Goal: Check status: Check status

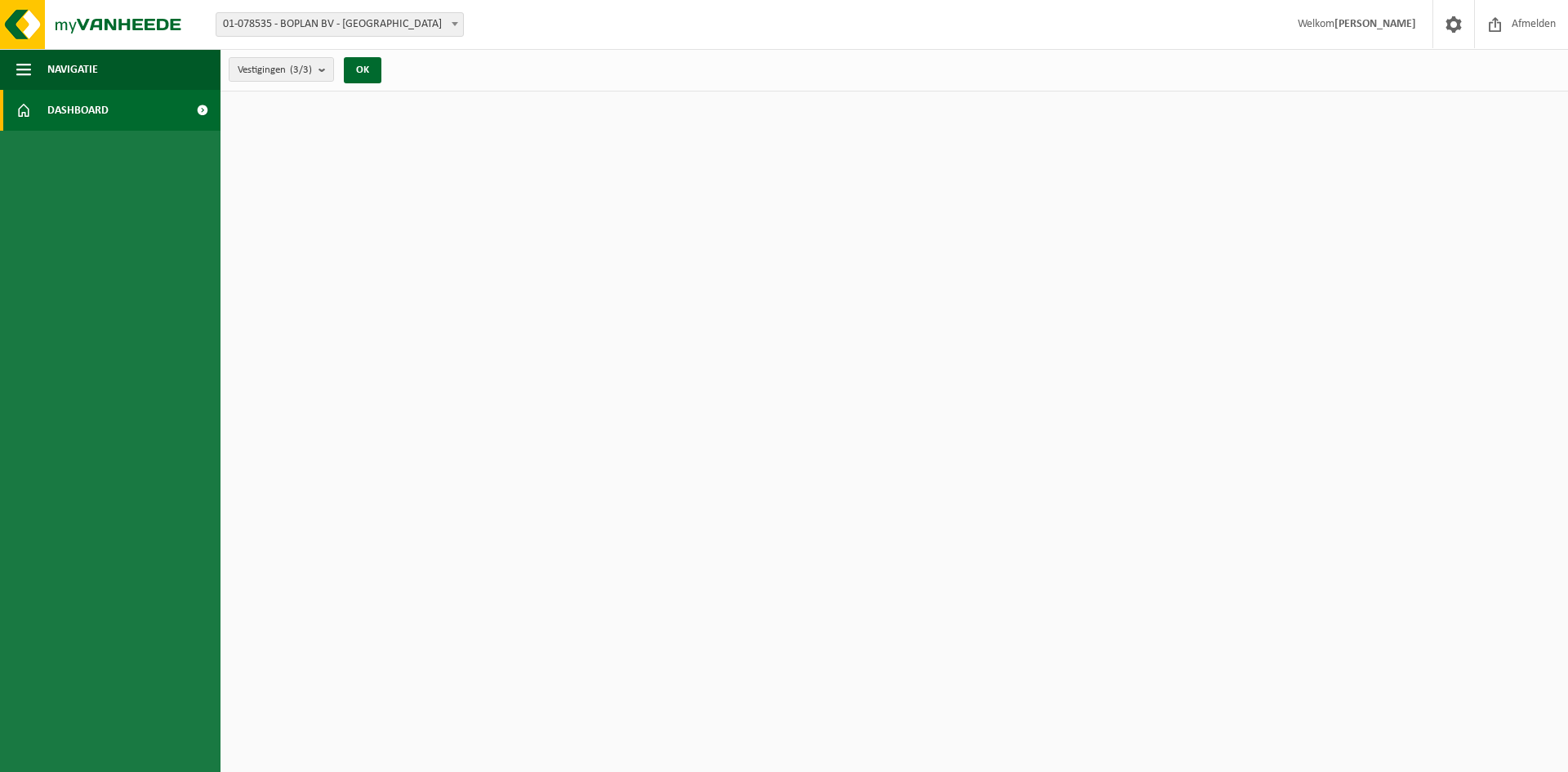
click at [201, 107] on span at bounding box center [202, 110] width 36 height 41
click at [113, 24] on img at bounding box center [98, 24] width 196 height 49
click at [121, 28] on img at bounding box center [98, 24] width 196 height 49
click at [79, 35] on img at bounding box center [98, 24] width 196 height 49
click at [89, 28] on img at bounding box center [98, 24] width 196 height 49
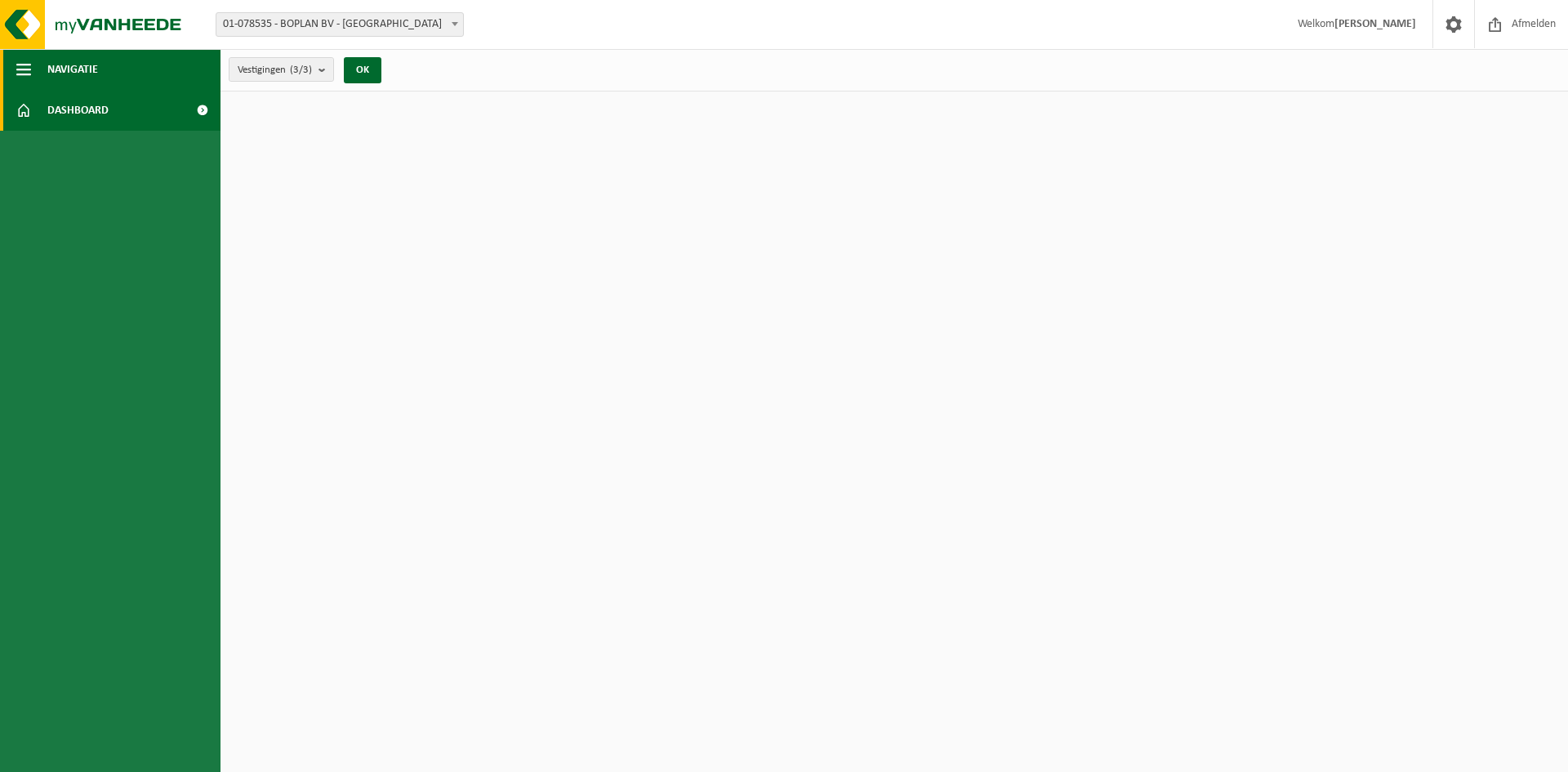
click at [47, 70] on span "Navigatie" at bounding box center [72, 69] width 51 height 41
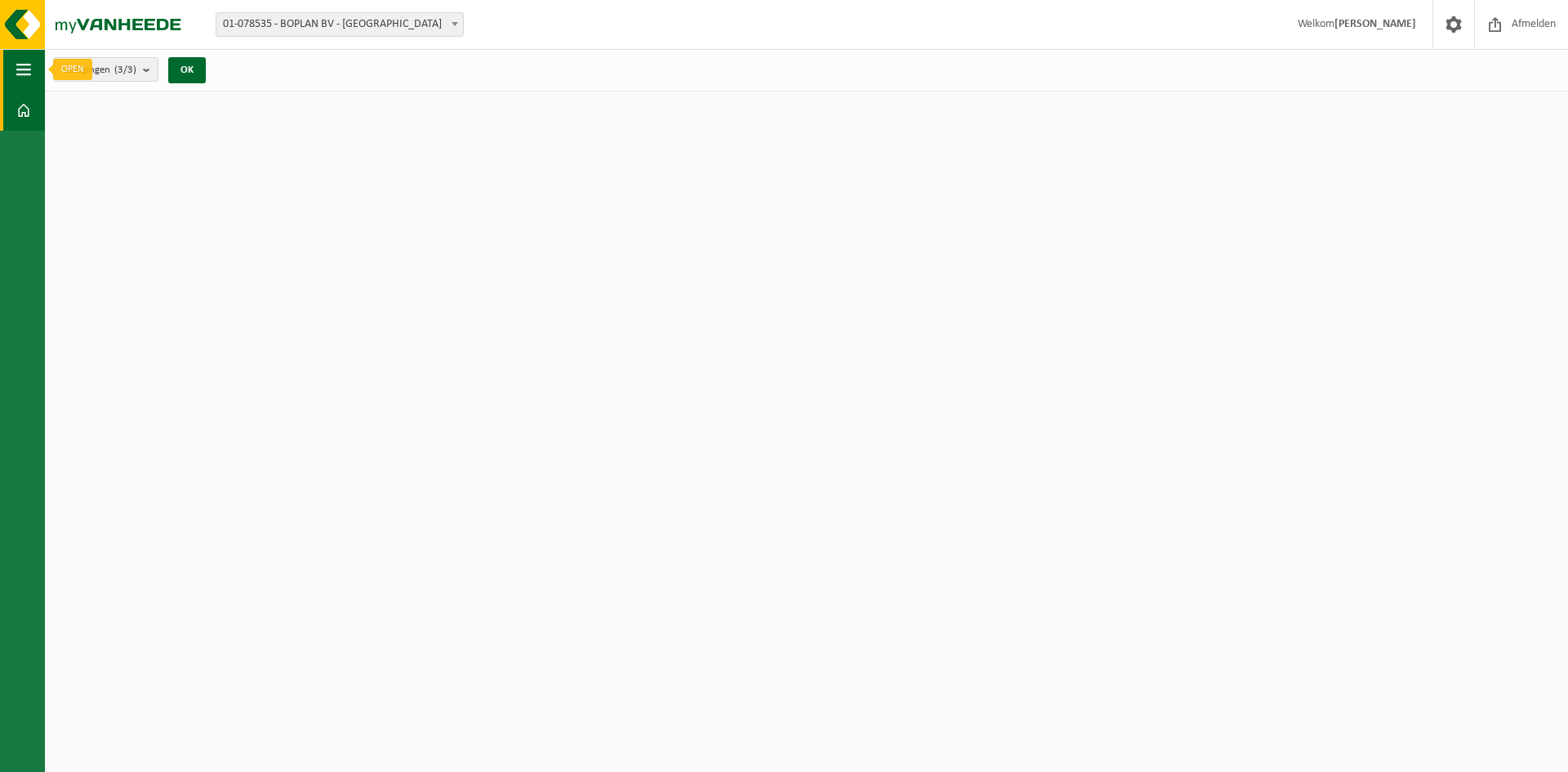
click at [31, 71] on button "Navigatie" at bounding box center [22, 69] width 45 height 41
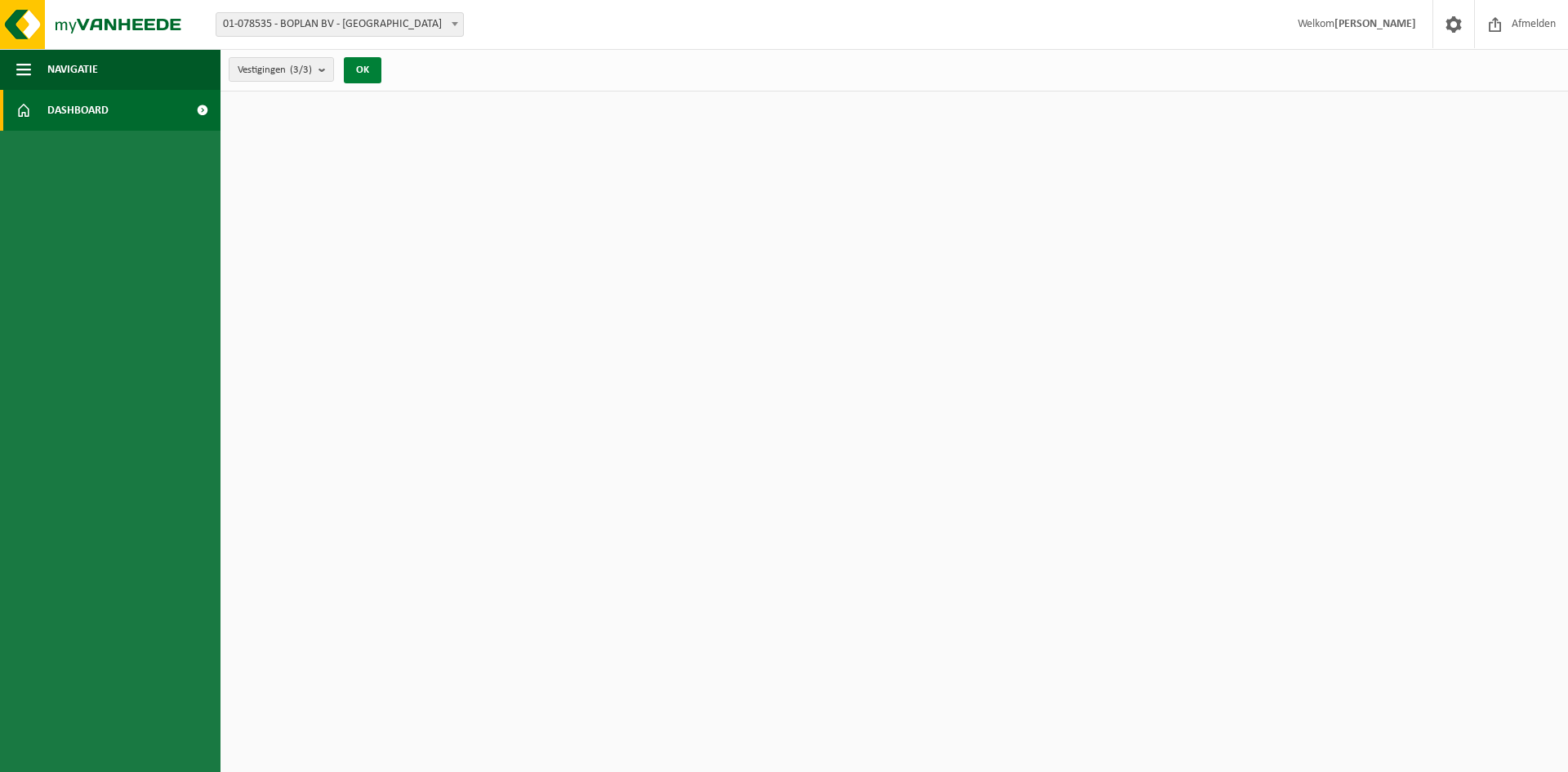
click at [357, 70] on button "OK" at bounding box center [362, 70] width 37 height 27
click at [1371, 25] on strong "[PERSON_NAME]" at bounding box center [1375, 24] width 82 height 12
click at [1458, 22] on span at bounding box center [1454, 24] width 25 height 48
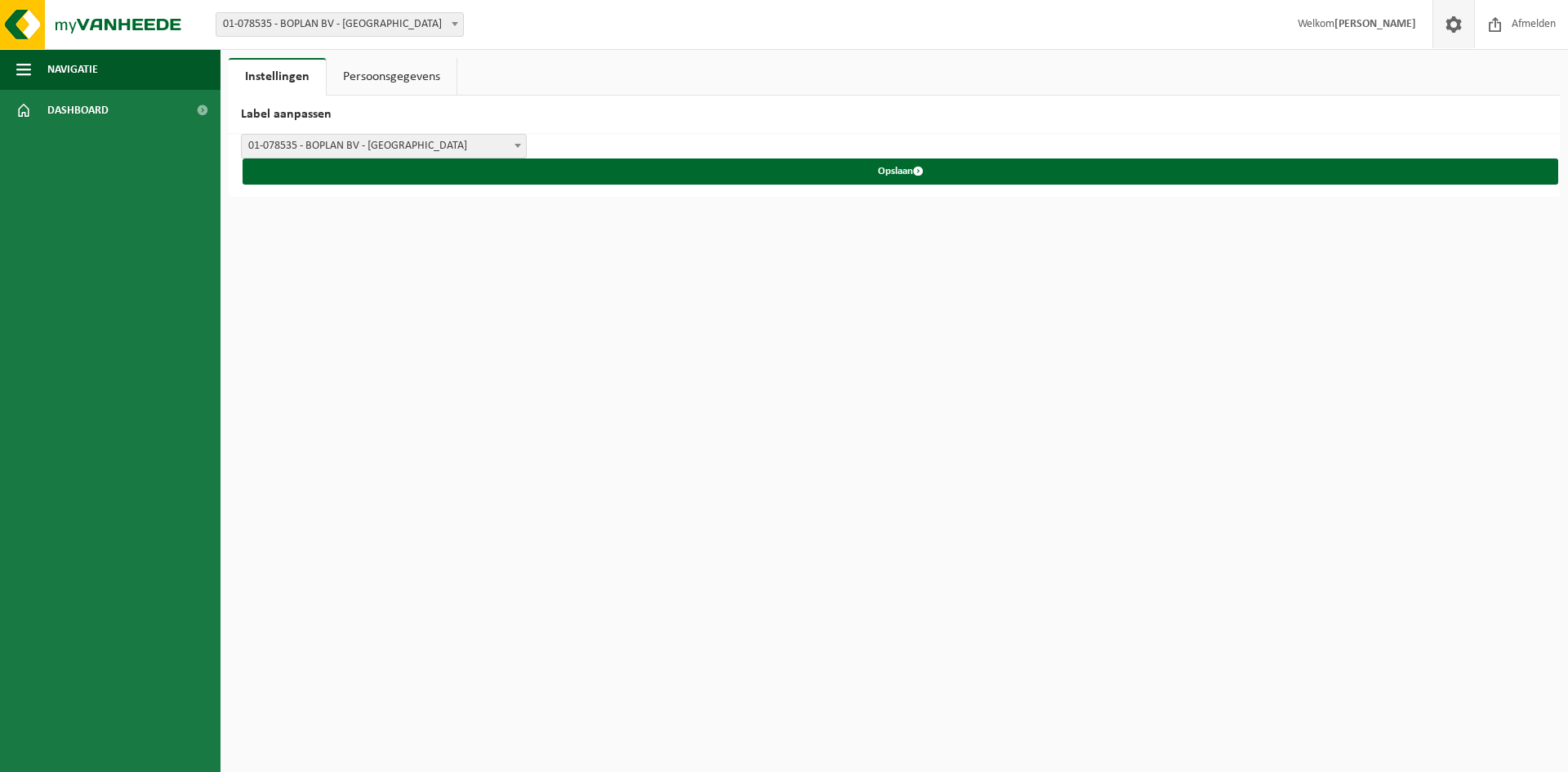
click at [1458, 22] on span at bounding box center [1454, 24] width 25 height 48
click at [89, 109] on span "Dashboard" at bounding box center [78, 110] width 61 height 41
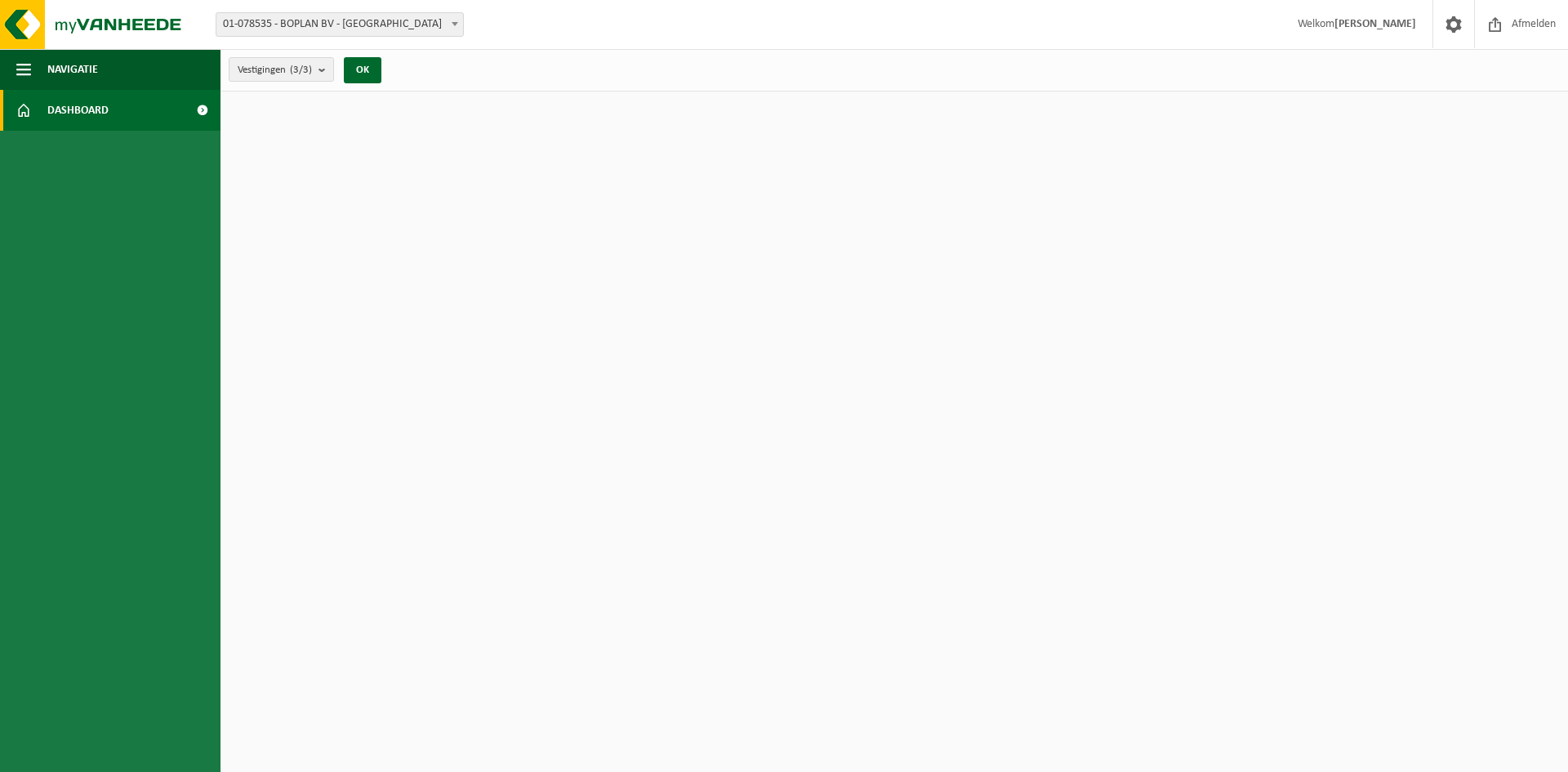
click at [203, 109] on span at bounding box center [202, 110] width 36 height 41
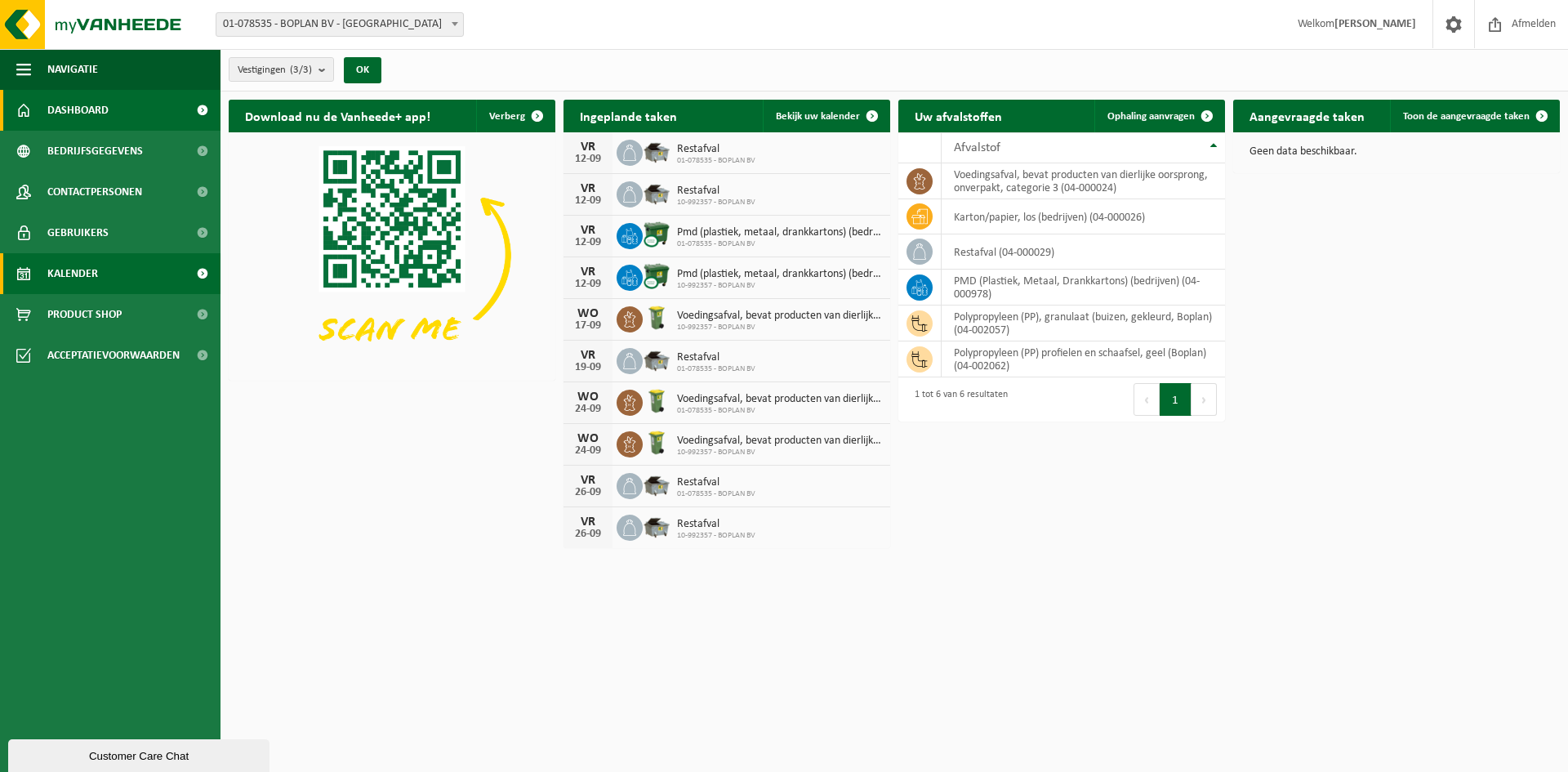
click at [83, 273] on span "Kalender" at bounding box center [72, 273] width 51 height 41
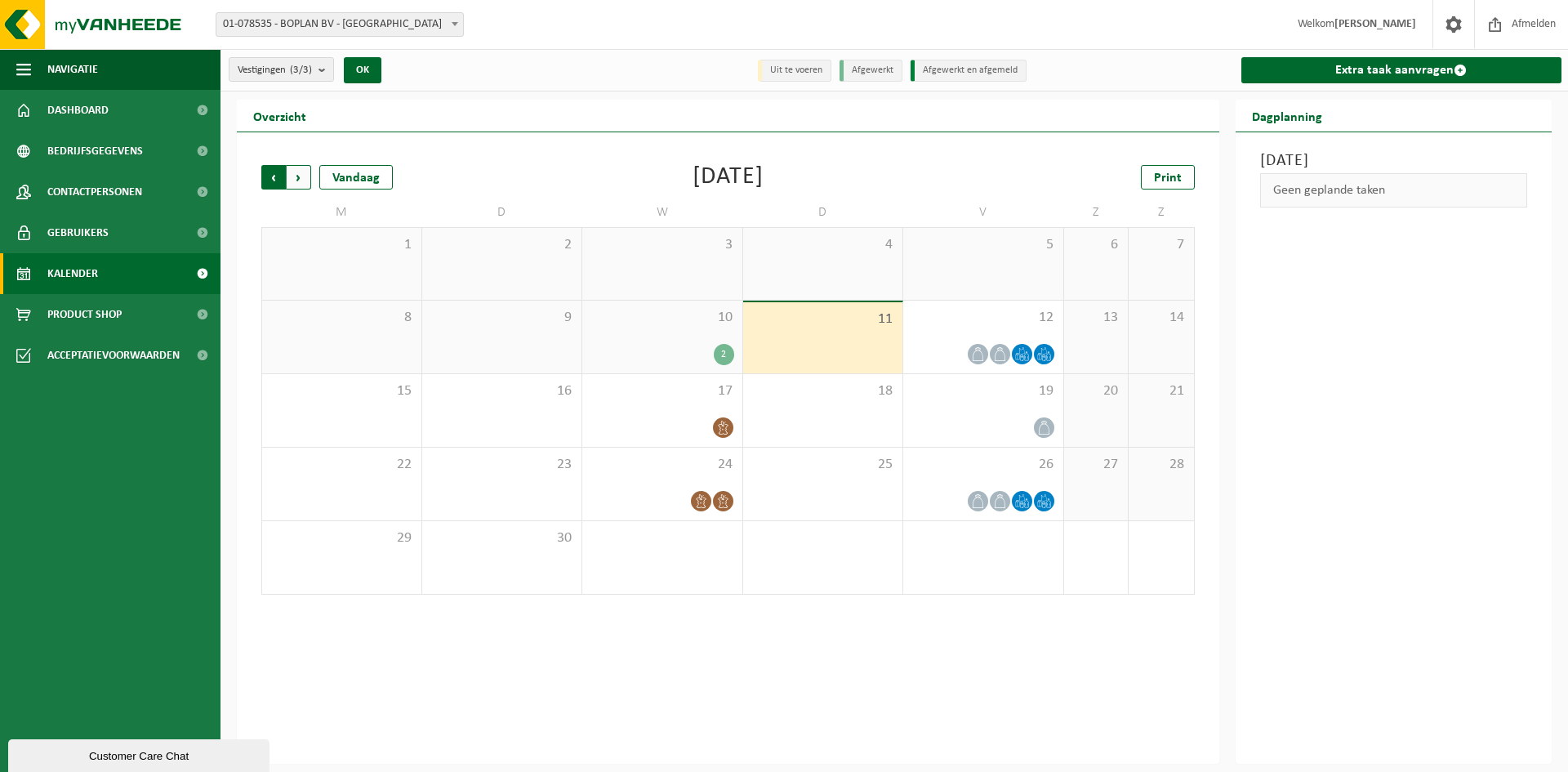
click at [301, 173] on span "Volgende" at bounding box center [299, 177] width 25 height 25
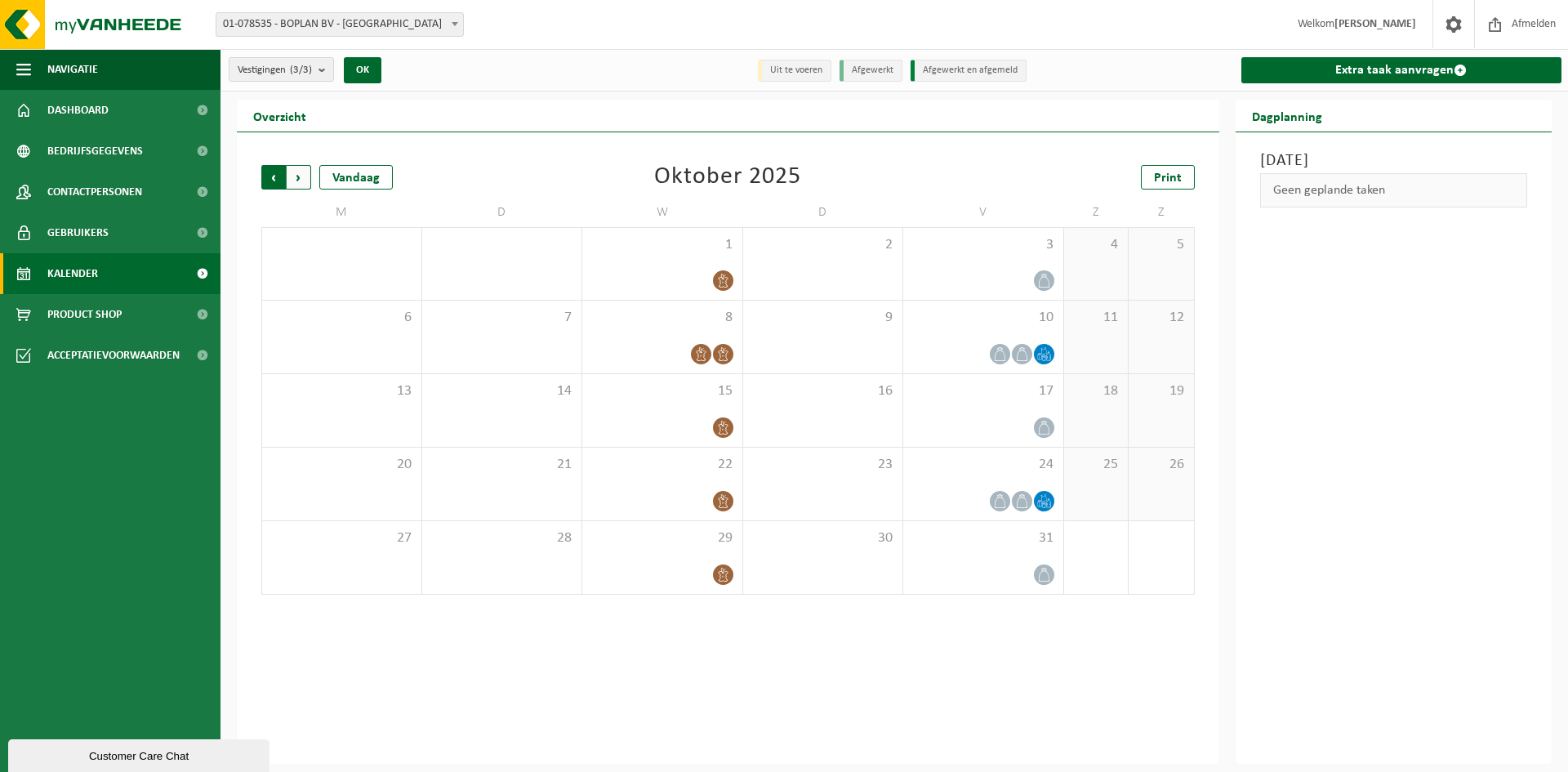
click at [293, 177] on span "Volgende" at bounding box center [299, 177] width 25 height 25
click at [298, 176] on span "Volgende" at bounding box center [299, 177] width 25 height 25
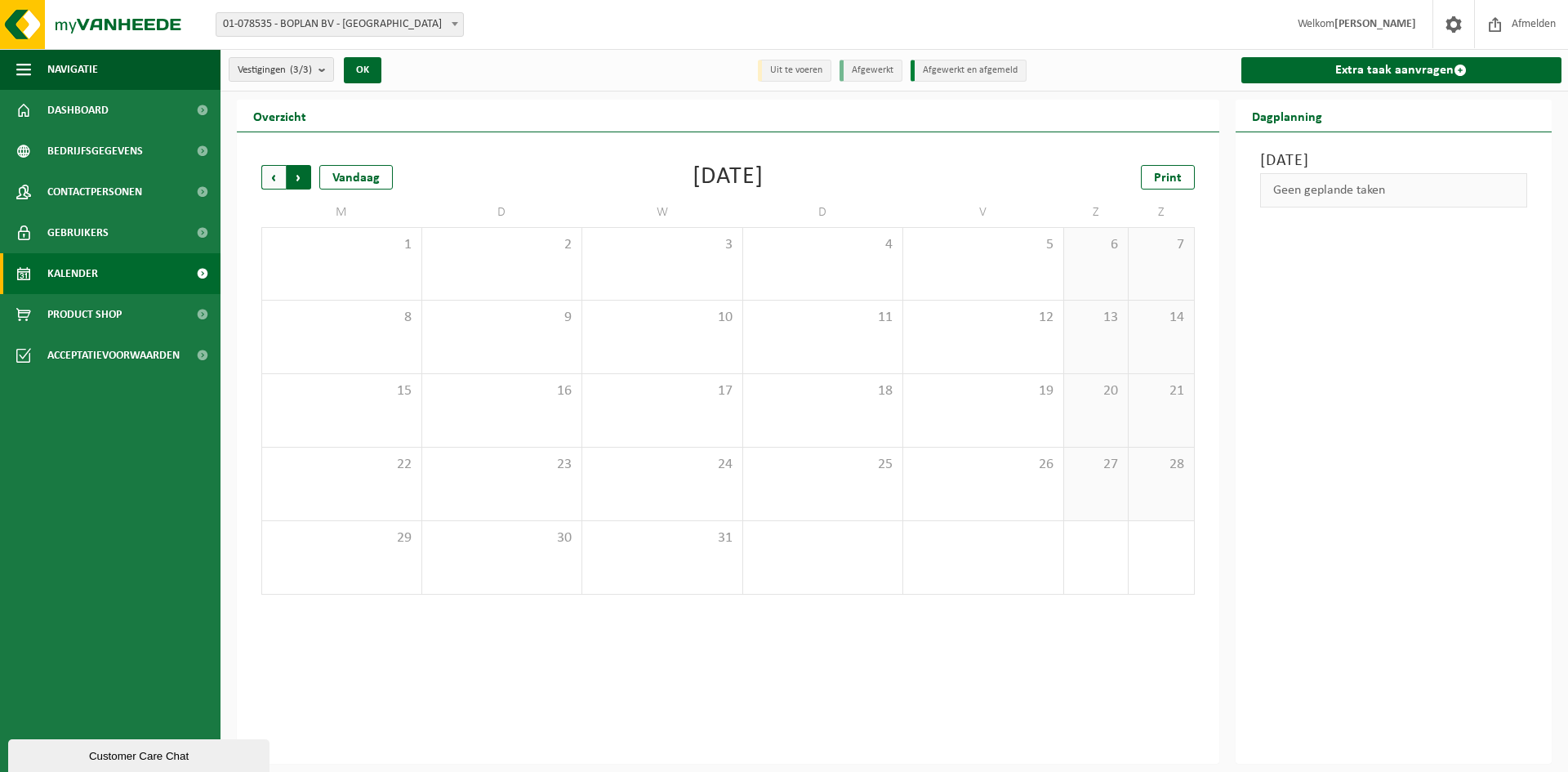
click at [267, 175] on span "Vorige" at bounding box center [274, 177] width 25 height 25
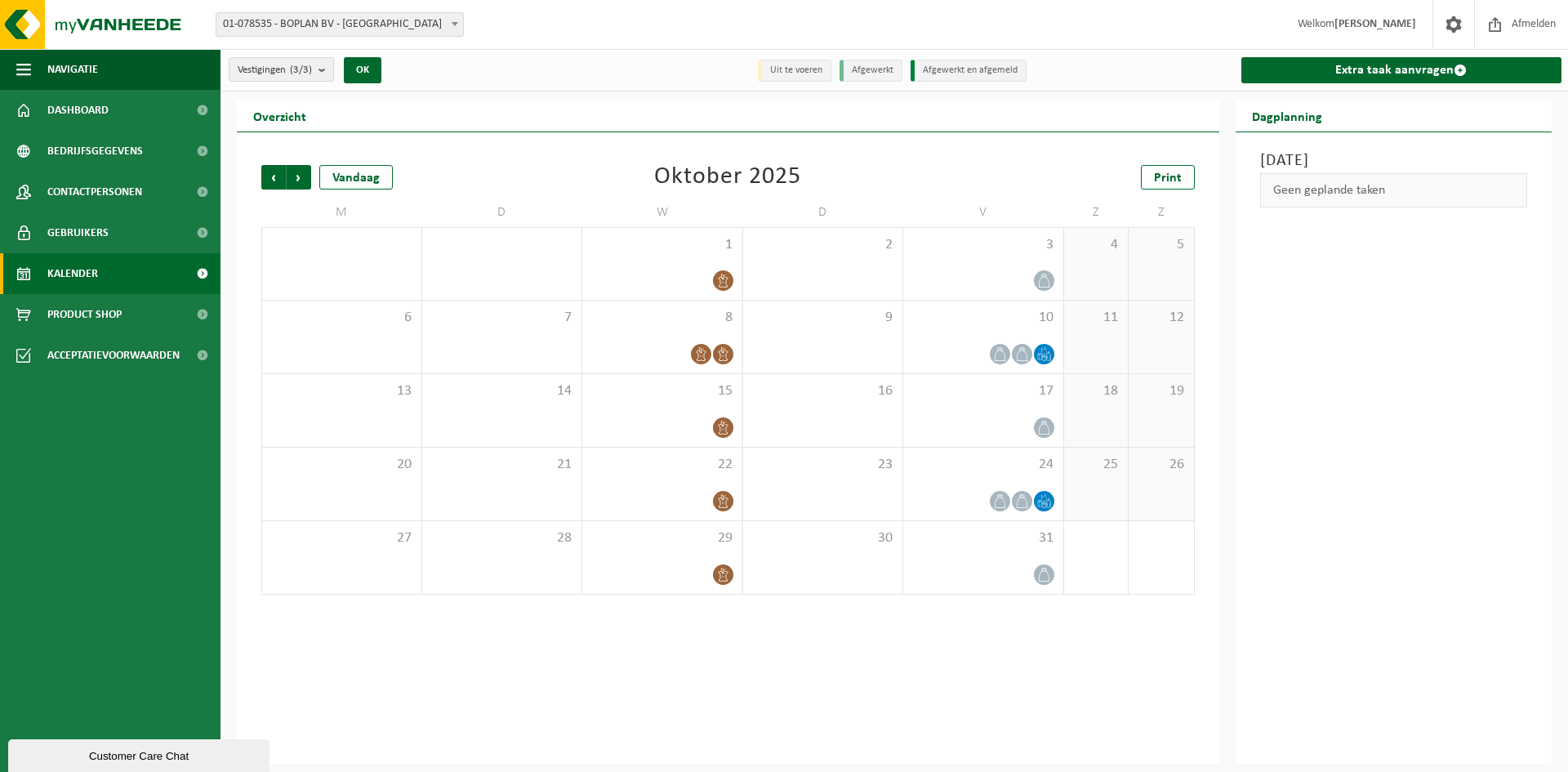
click at [267, 175] on span "Vorige" at bounding box center [274, 177] width 25 height 25
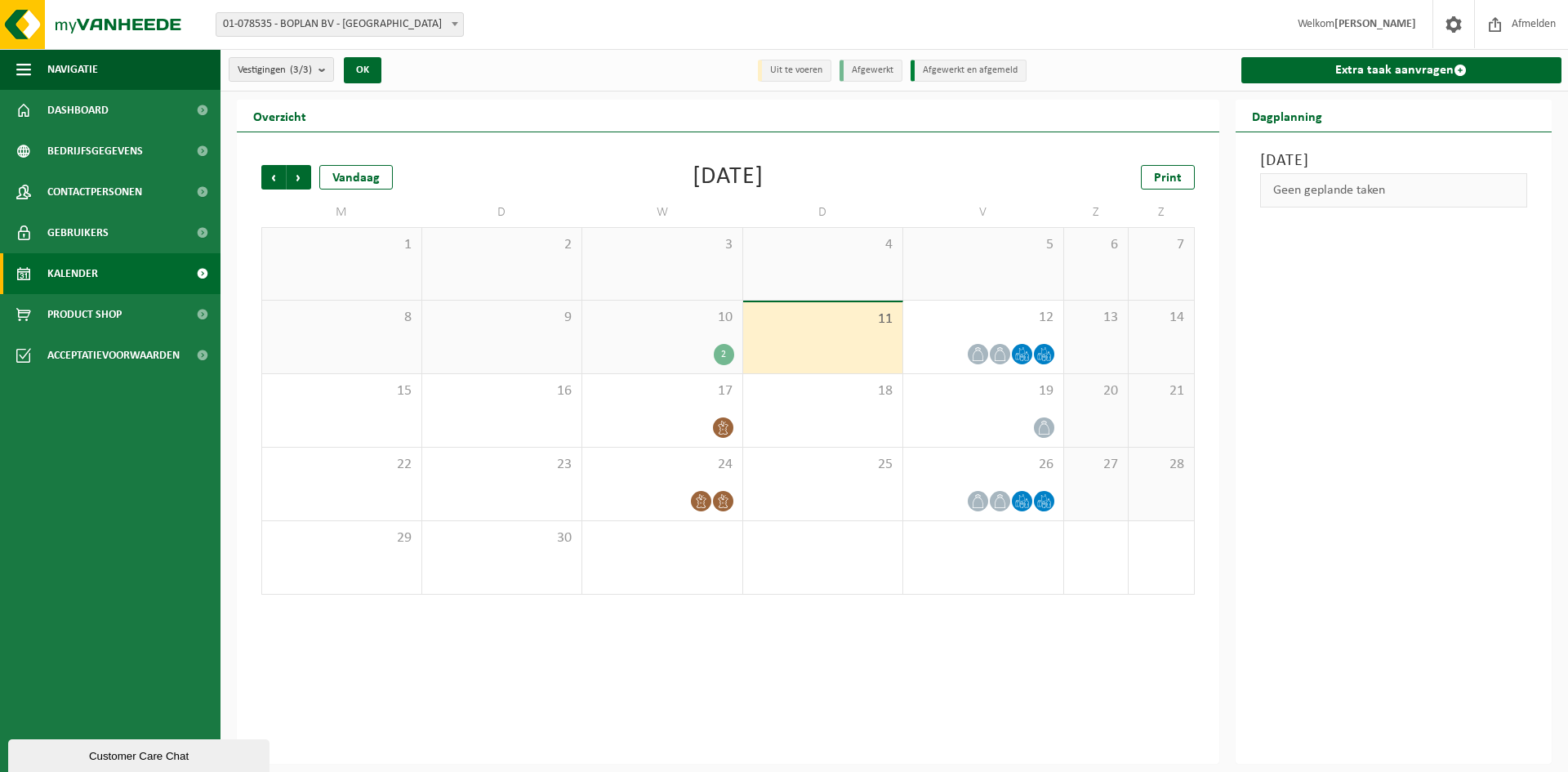
click at [1395, 443] on div "[DATE] Geen geplande taken" at bounding box center [1394, 448] width 317 height 632
click at [721, 356] on div "2" at bounding box center [724, 355] width 21 height 22
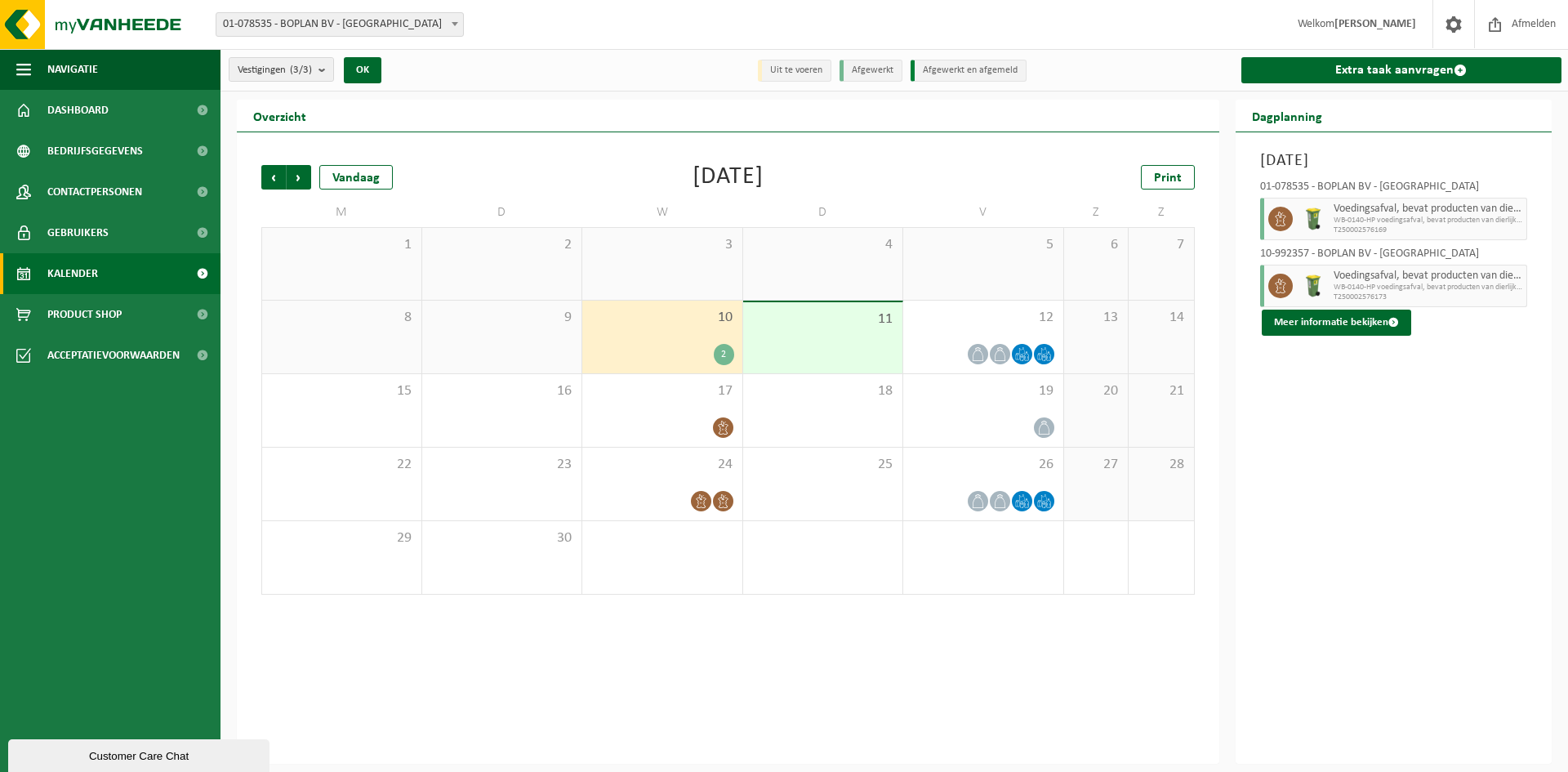
click at [837, 352] on div "11" at bounding box center [823, 338] width 160 height 71
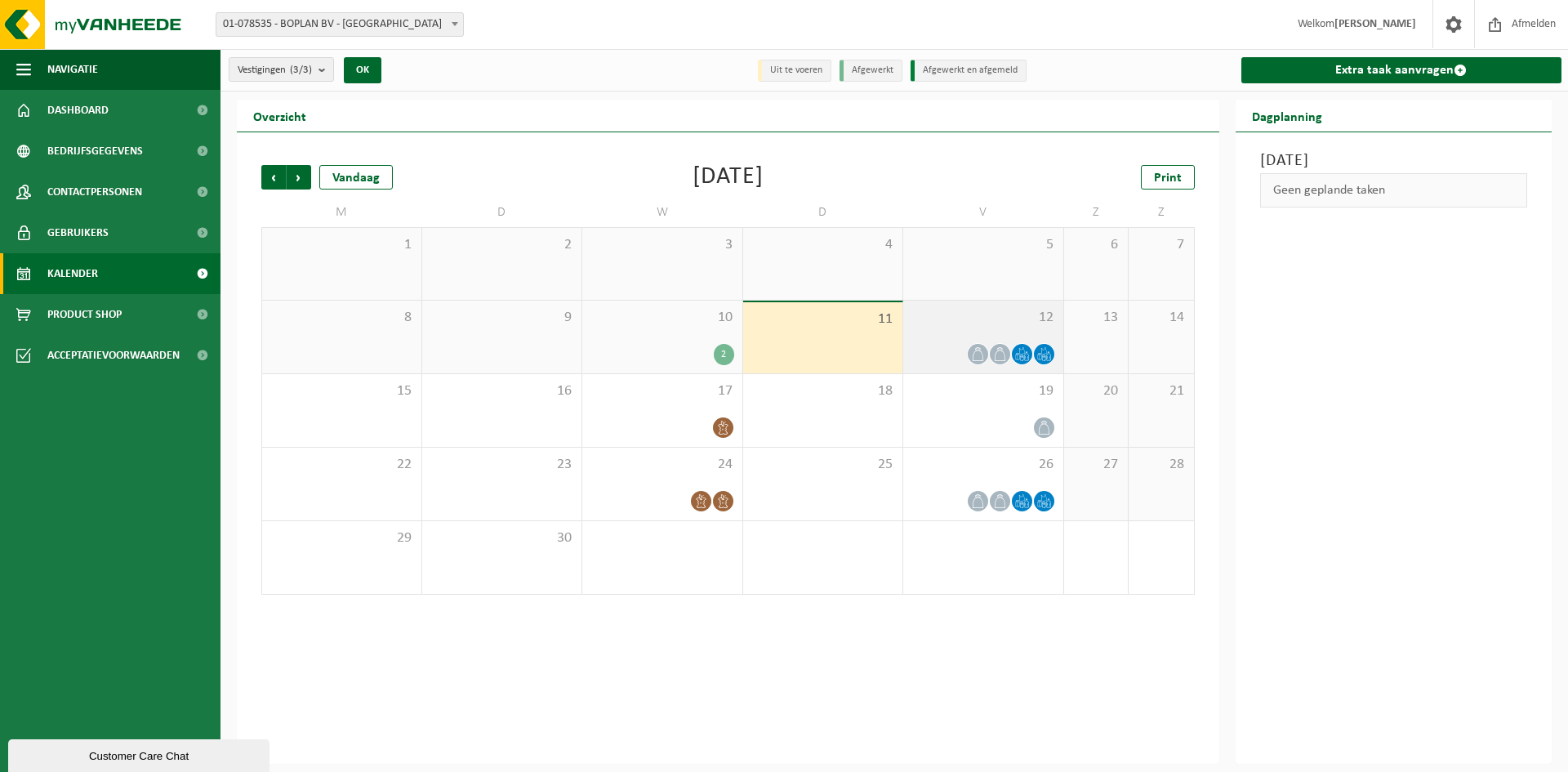
click at [951, 350] on div at bounding box center [984, 354] width 144 height 22
